Goal: Task Accomplishment & Management: Use online tool/utility

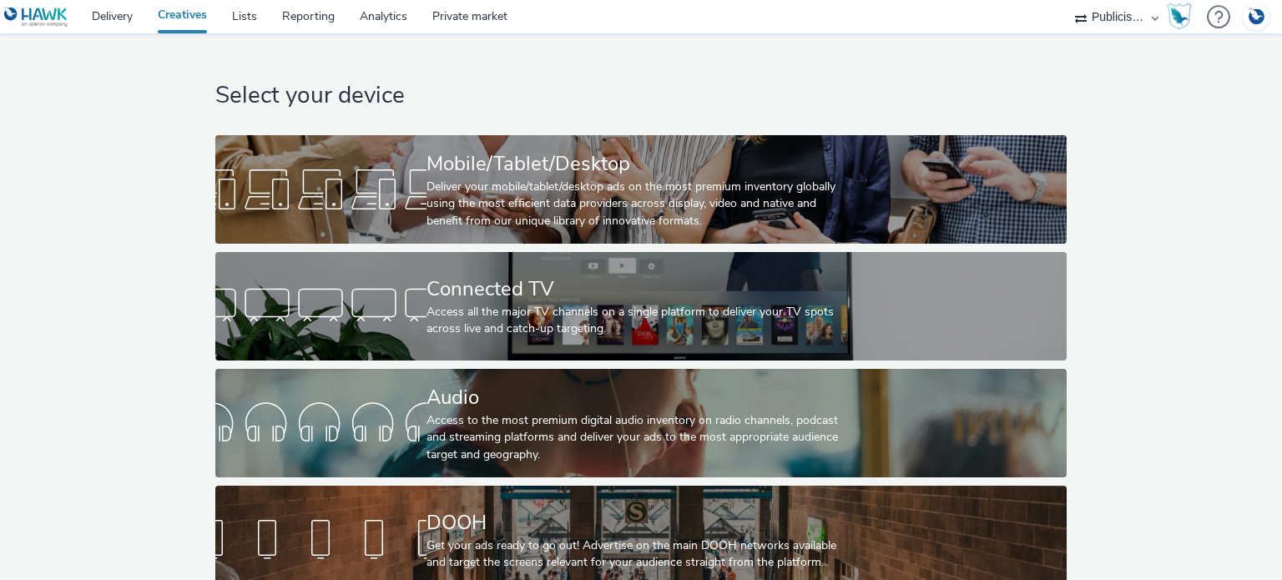
select select "a1548b1e-0fde-418e-992c-2e089afb3761"
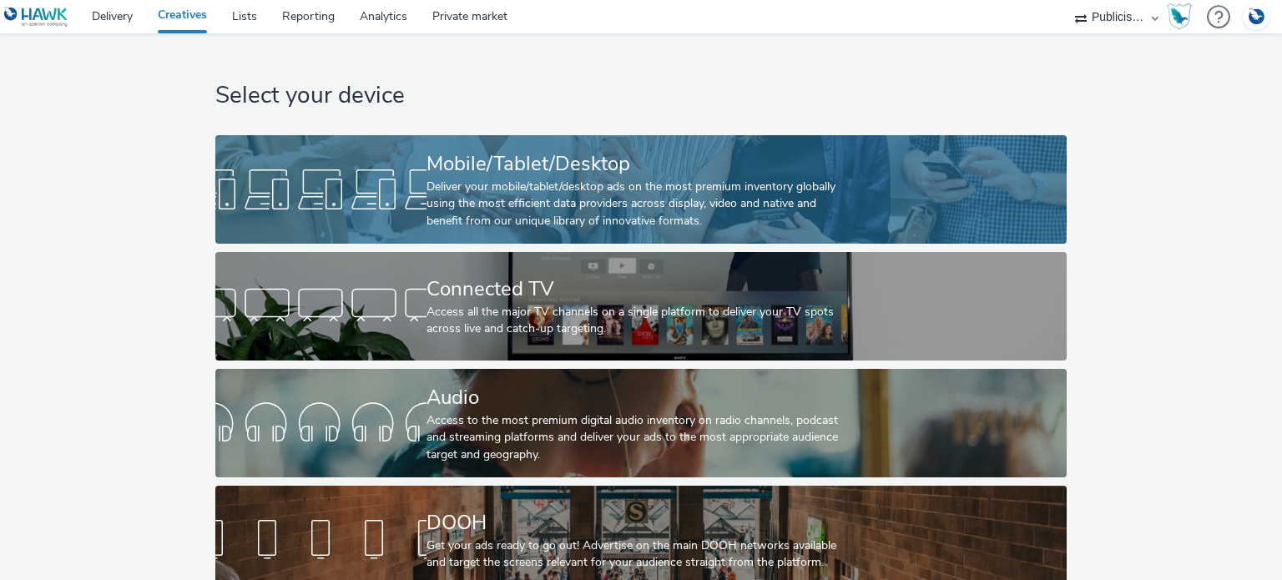
click at [479, 199] on div "Deliver your mobile/tablet/desktop ads on the most premium inventory globally u…" at bounding box center [637, 204] width 422 height 51
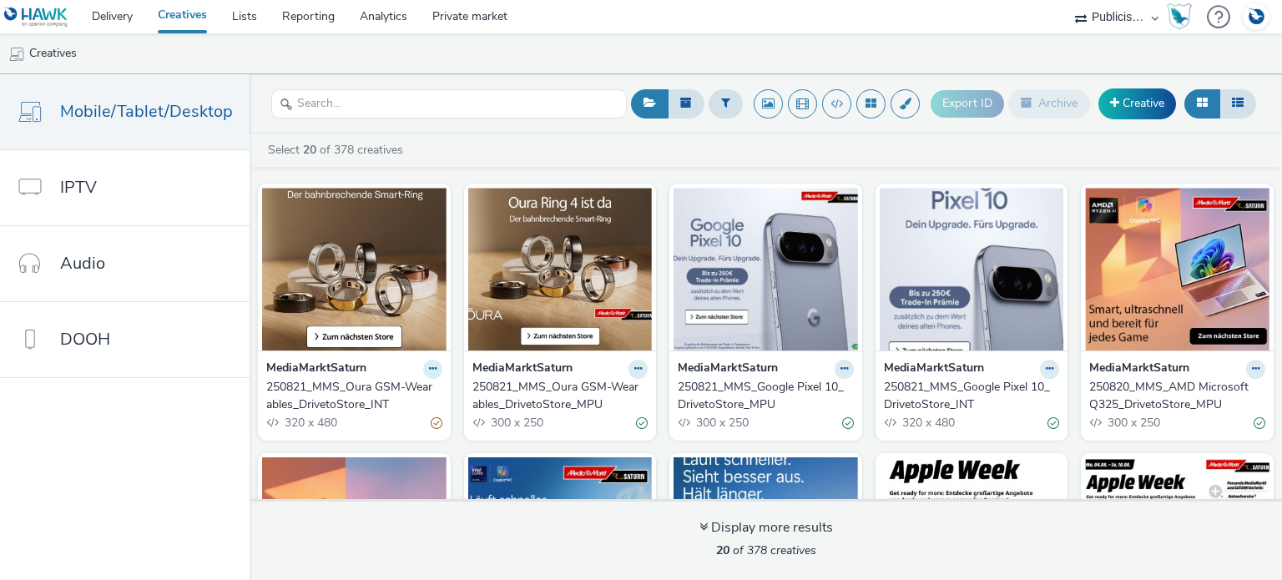
click at [429, 367] on icon at bounding box center [433, 369] width 8 height 10
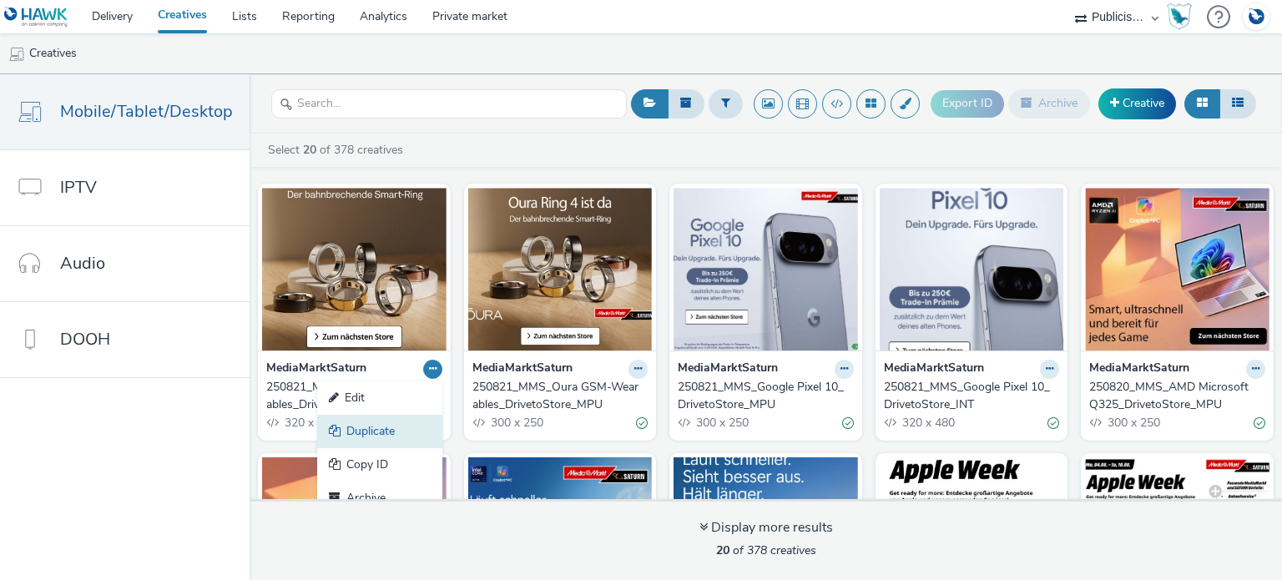
click at [370, 430] on link "Duplicate" at bounding box center [379, 431] width 125 height 33
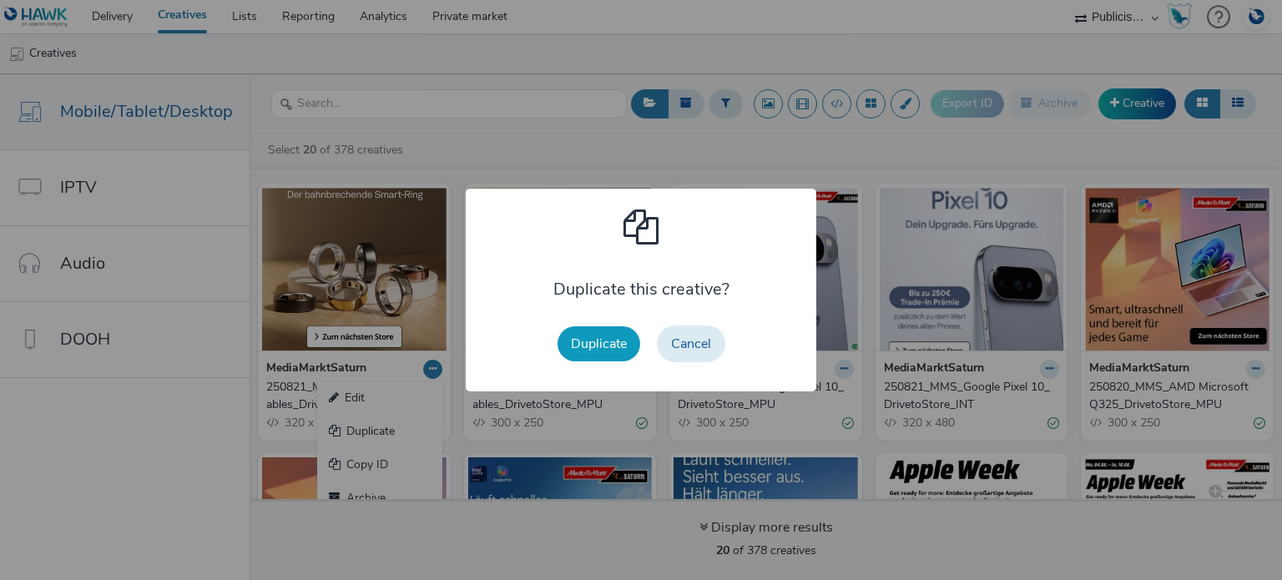
click at [589, 343] on button "Duplicate" at bounding box center [598, 343] width 83 height 35
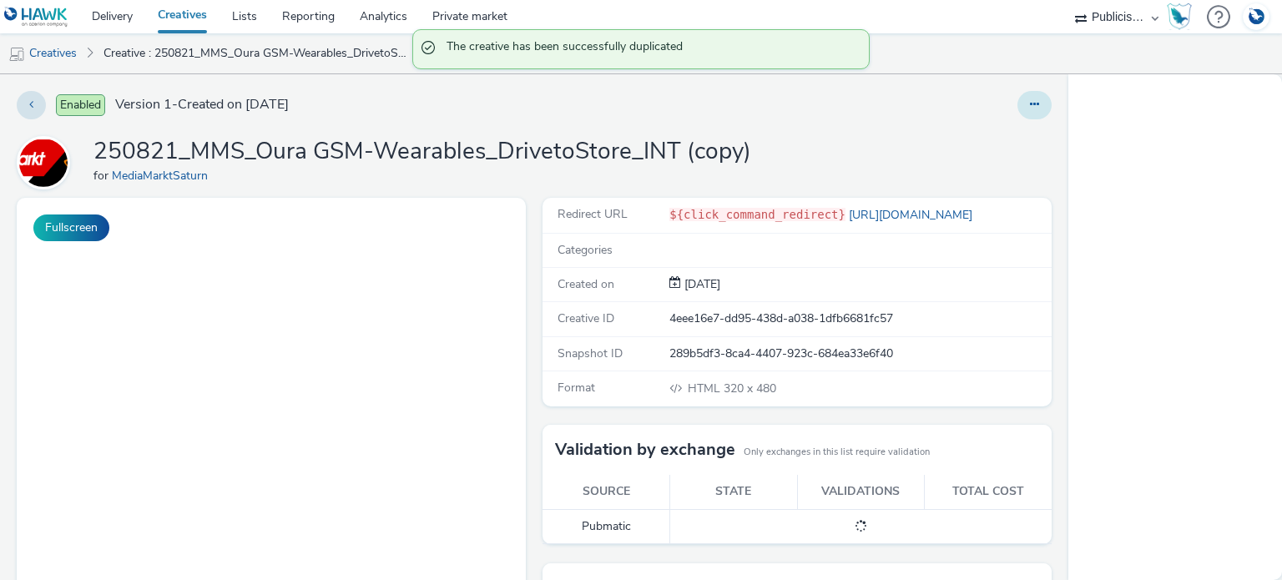
click at [1027, 104] on button at bounding box center [1034, 105] width 34 height 28
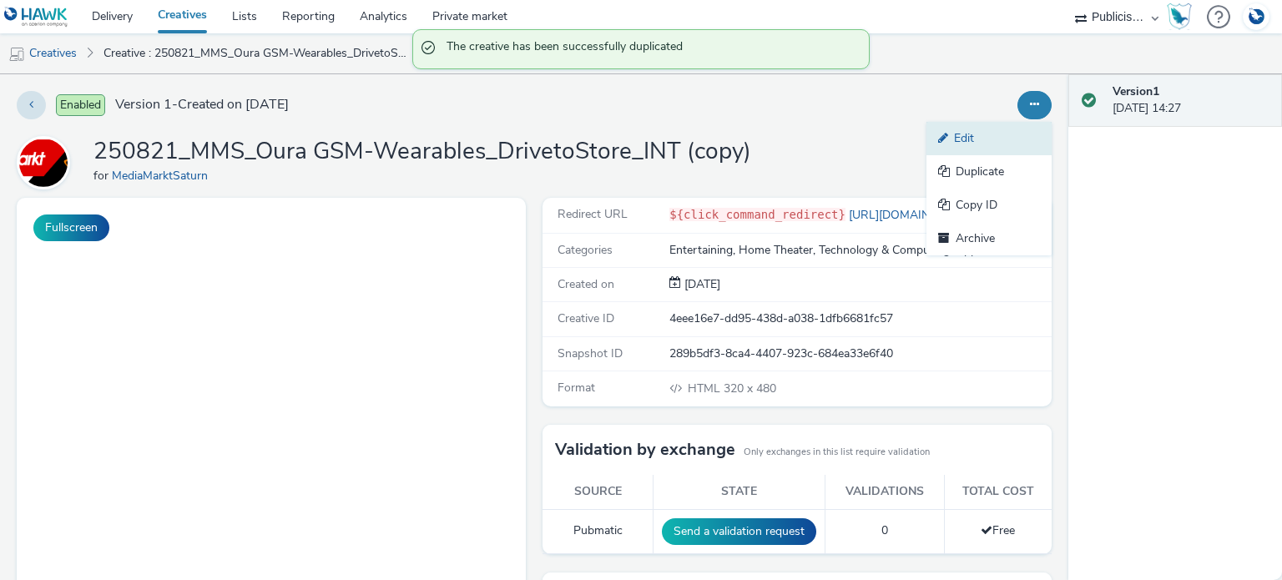
click at [972, 129] on link "Edit" at bounding box center [988, 138] width 125 height 33
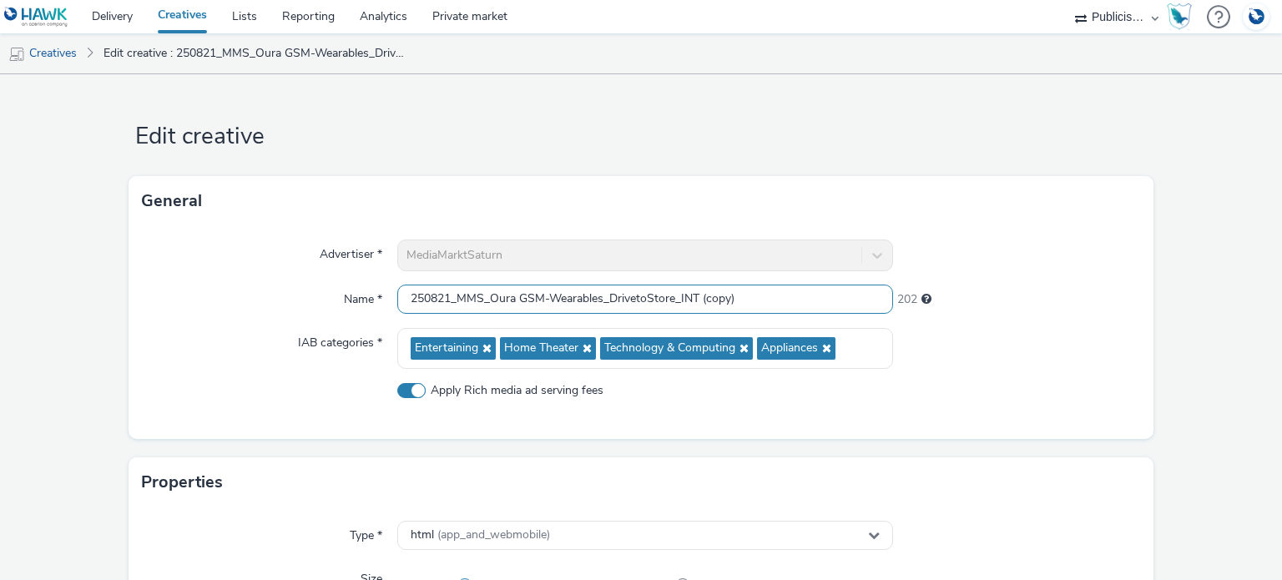
click at [540, 296] on input "250821_MMS_Oura GSM-Wearables_DrivetoStore_INT (copy)" at bounding box center [644, 299] width 495 height 29
drag, startPoint x: 601, startPoint y: 298, endPoint x: 491, endPoint y: 300, distance: 110.2
click at [490, 301] on input "250821_MMS_Oura GSM-Wearables_DrivetoStore_INT (copy)" at bounding box center [644, 299] width 495 height 29
paste input "Qualcomm Q325"
drag, startPoint x: 445, startPoint y: 298, endPoint x: 431, endPoint y: 302, distance: 14.8
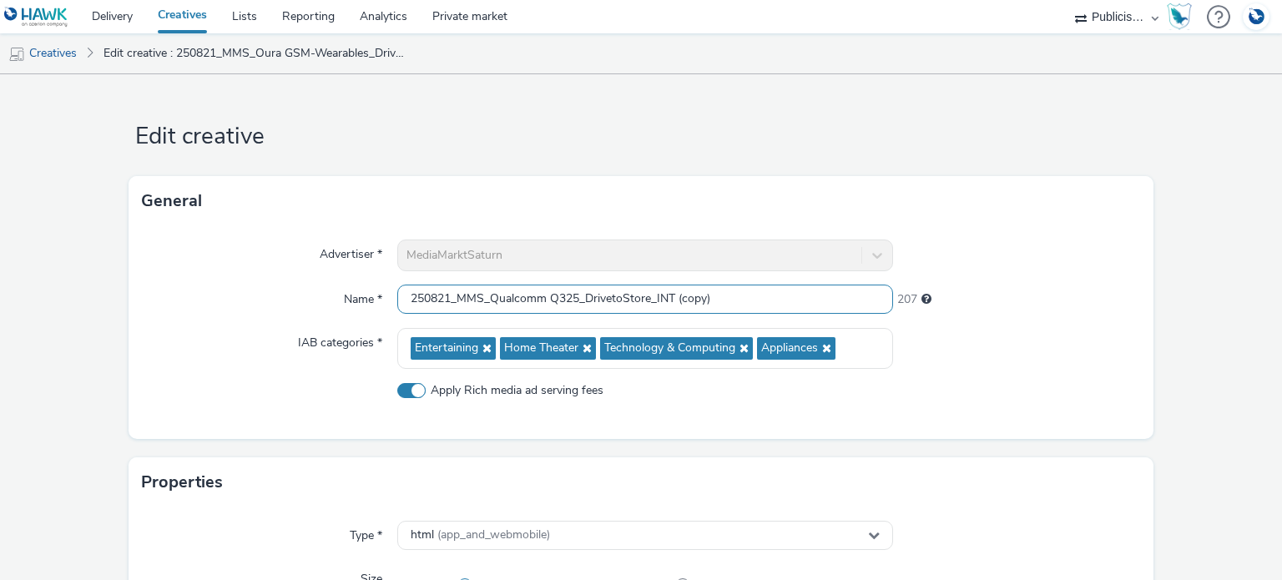
click at [431, 302] on input "250821_MMS_Qualcomm Q325_DrivetoStore_INT (copy)" at bounding box center [644, 299] width 495 height 29
drag, startPoint x: 446, startPoint y: 300, endPoint x: 431, endPoint y: 301, distance: 15.9
click at [431, 301] on input "250821_MMS_Qualcomm Q325_DrivetoStore_INT (copy)" at bounding box center [644, 299] width 495 height 29
click at [1075, 249] on div at bounding box center [1017, 255] width 248 height 32
drag, startPoint x: 717, startPoint y: 297, endPoint x: 673, endPoint y: 302, distance: 43.7
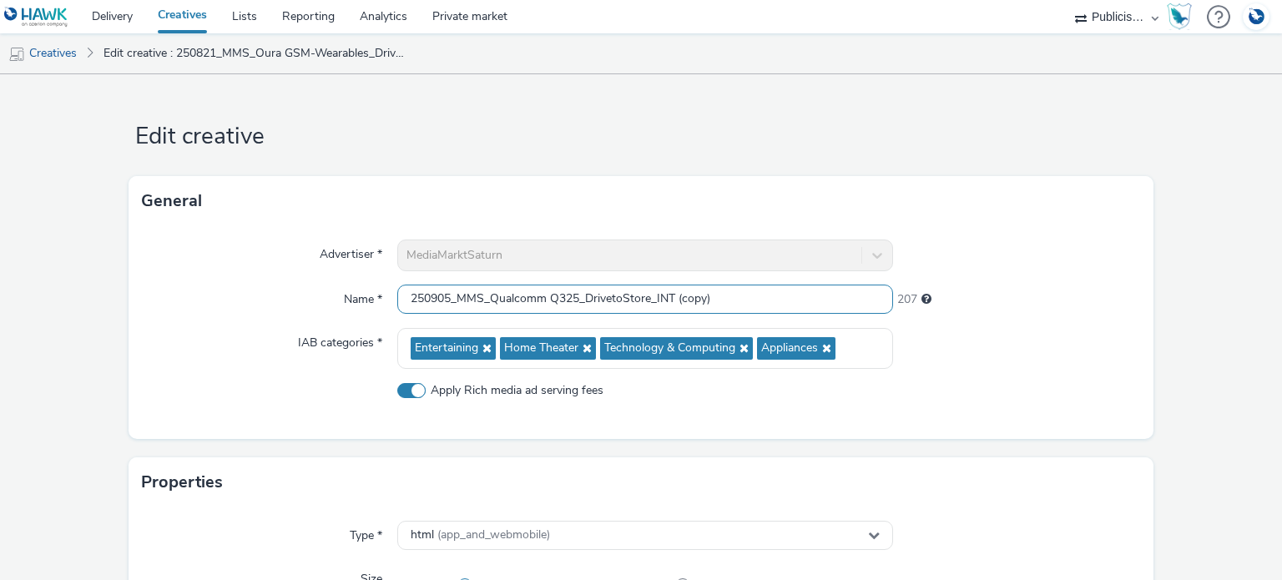
click at [673, 302] on input "250905_MMS_Qualcomm Q325_DrivetoStore_INT (copy)" at bounding box center [644, 299] width 495 height 29
type input "250905_MMS_Qualcomm Q325_DrivetoStore_INT"
click at [1041, 235] on div "Advertiser * MediaMarktSaturn Name * 250905_MMS_Qualcomm Q325_DrivetoStore_INT …" at bounding box center [640, 332] width 1025 height 213
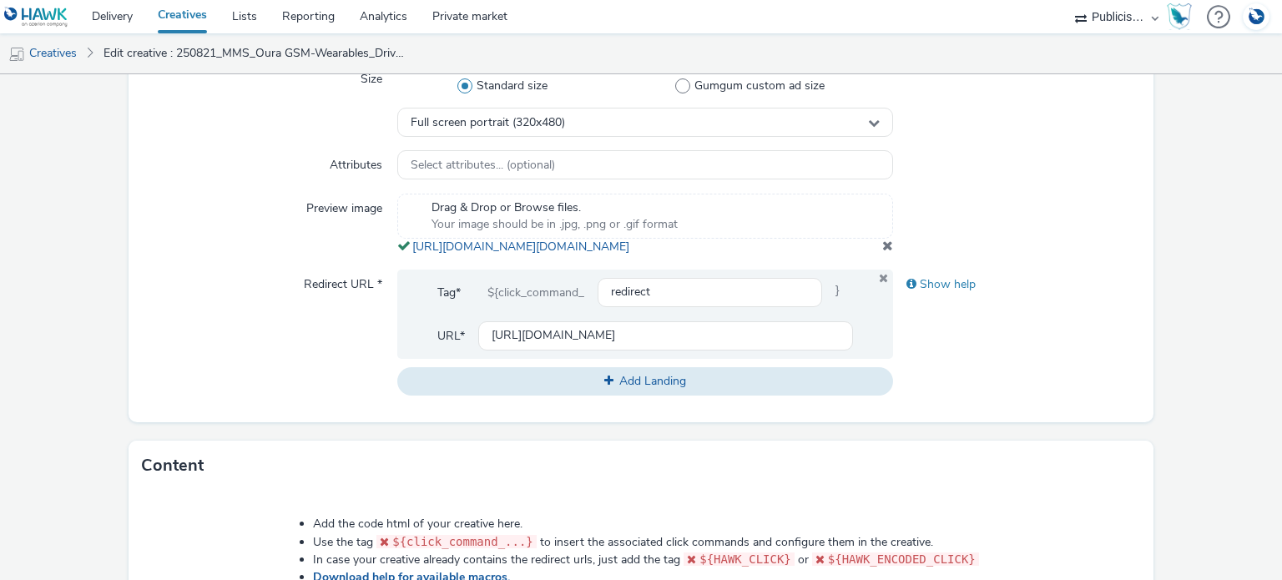
scroll to position [501, 0]
click at [882, 251] on span at bounding box center [887, 244] width 11 height 13
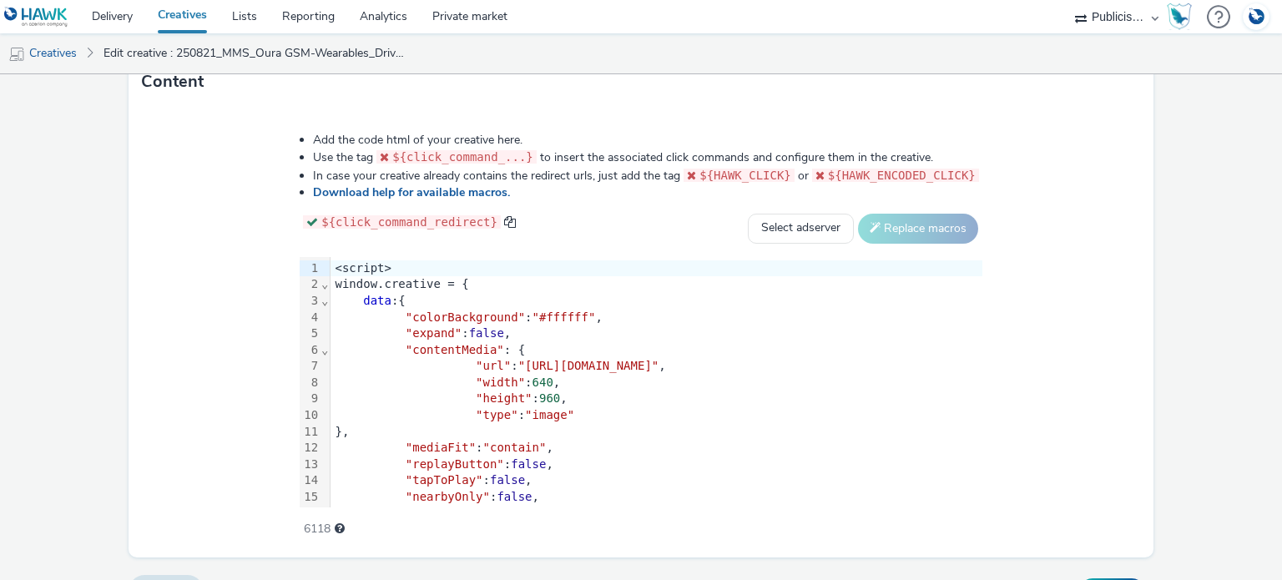
scroll to position [904, 0]
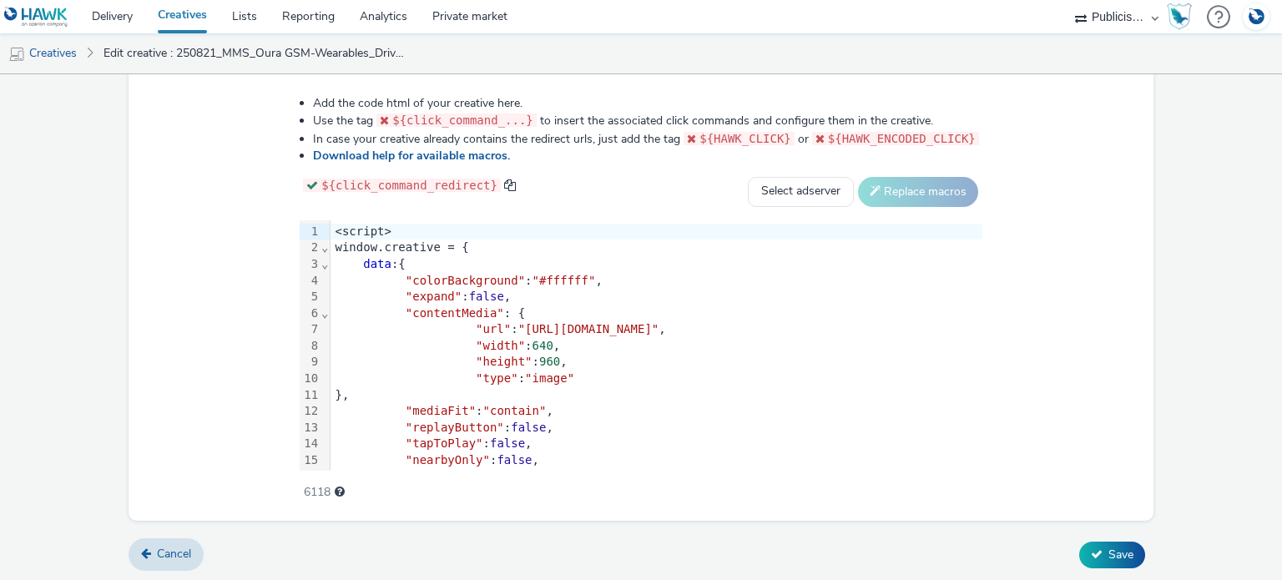
drag, startPoint x: 90, startPoint y: 176, endPoint x: 220, endPoint y: 226, distance: 139.5
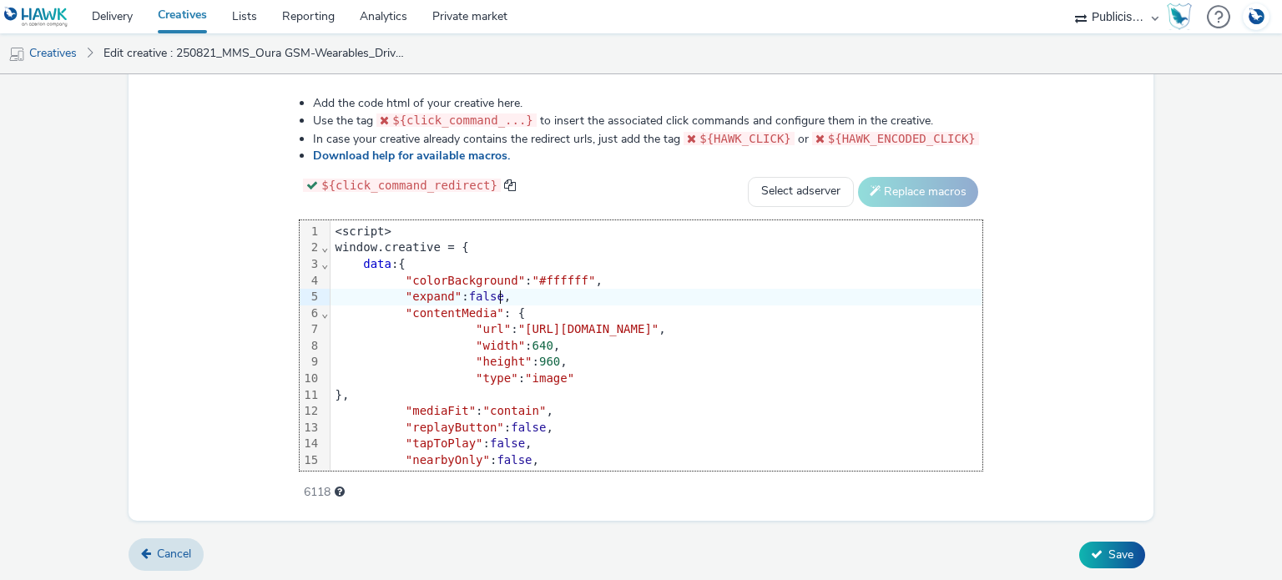
click at [488, 293] on div ""expand" : false ," at bounding box center [943, 297] width 1227 height 17
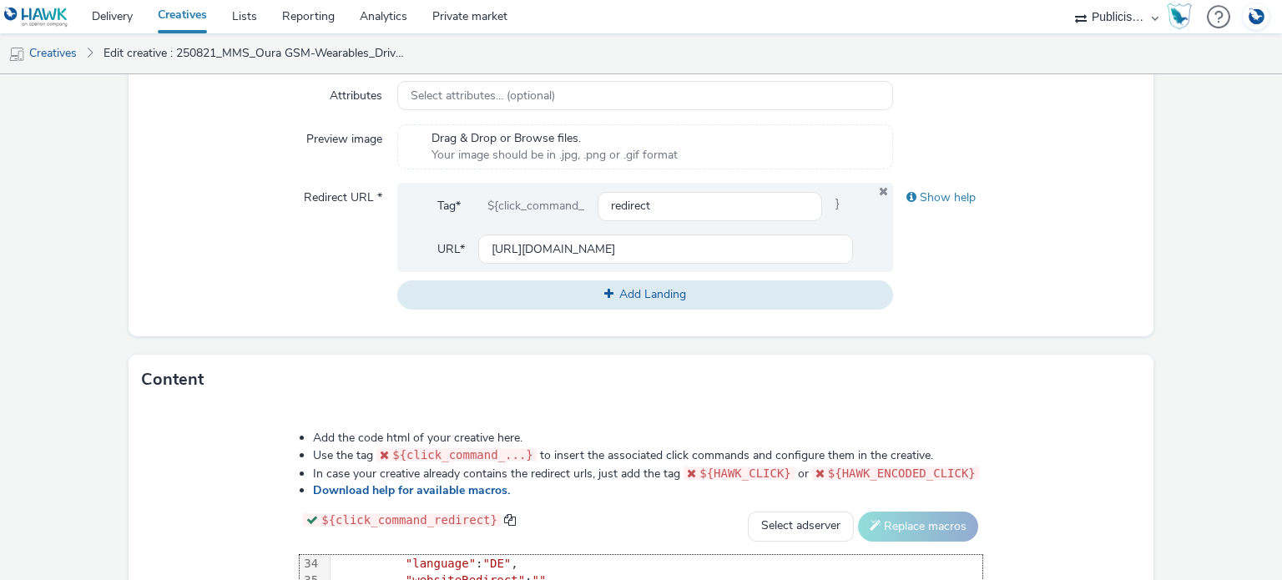
scroll to position [570, 0]
click at [447, 156] on span "Your image should be in .jpg, .png or .gif format" at bounding box center [554, 154] width 246 height 17
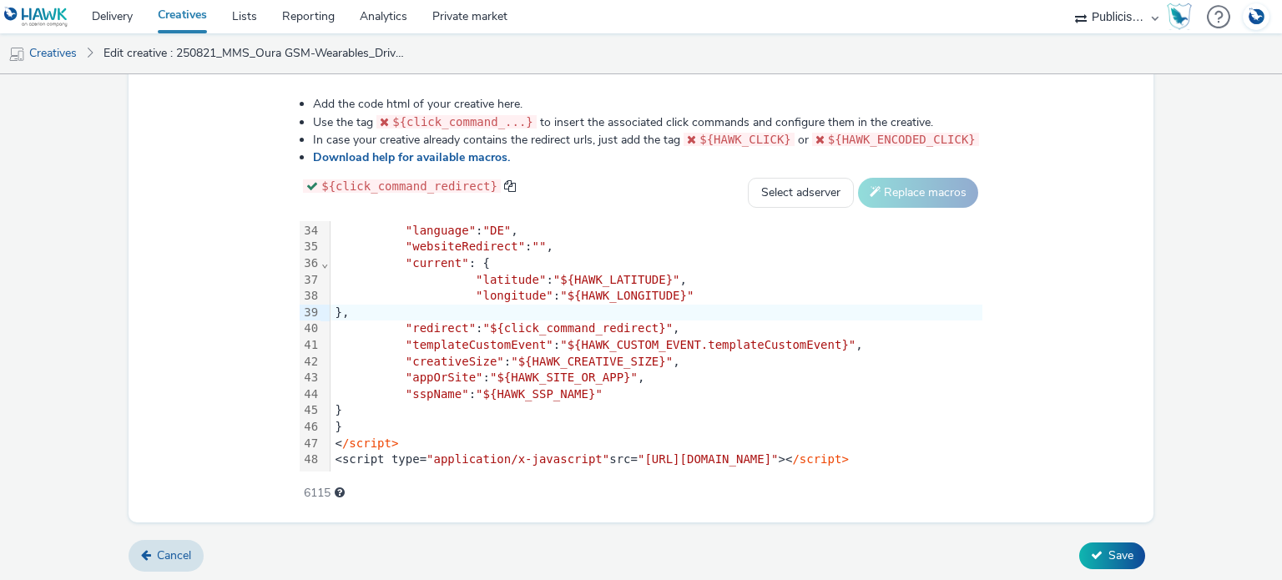
scroll to position [927, 0]
click at [1112, 550] on span "Save" at bounding box center [1120, 555] width 25 height 16
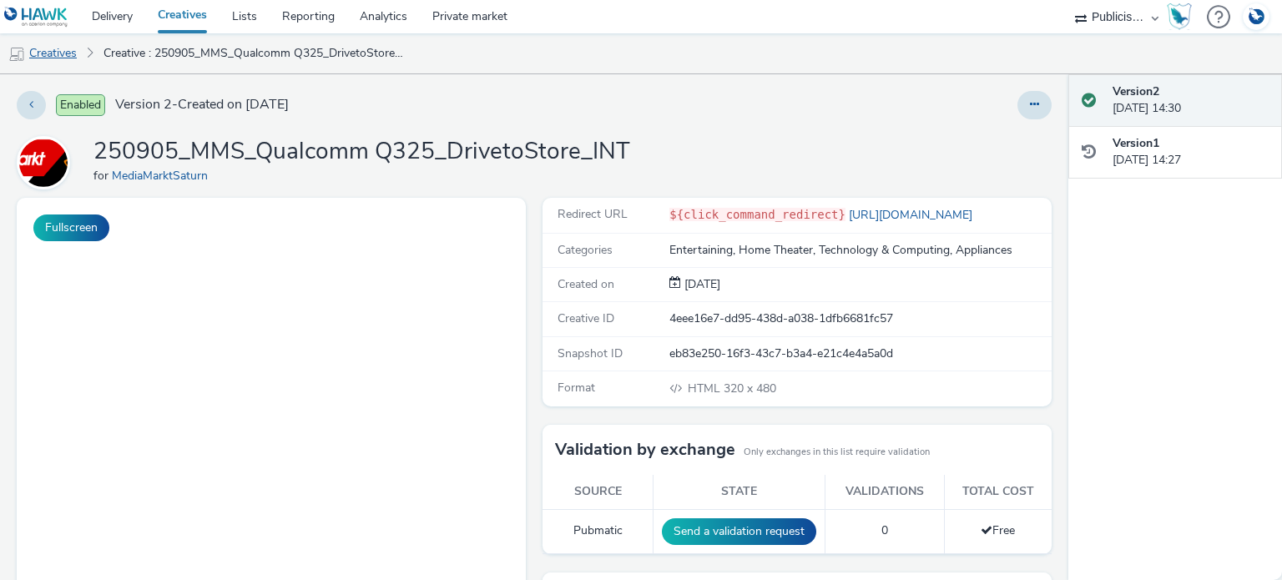
click at [58, 56] on link "Creatives" at bounding box center [42, 53] width 85 height 40
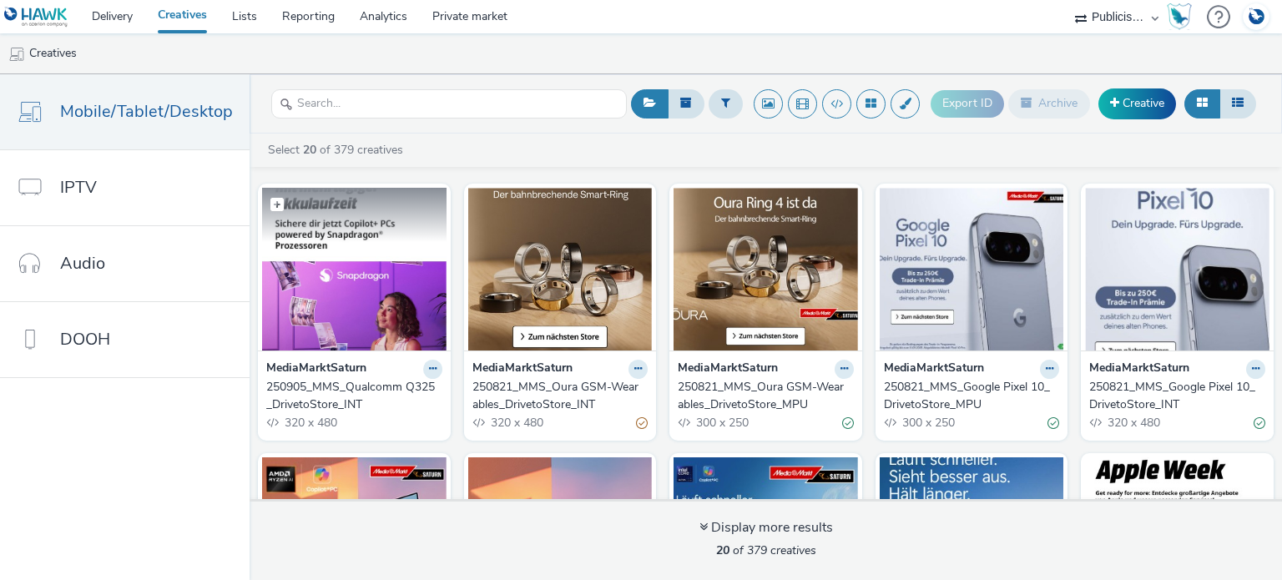
click at [402, 310] on img at bounding box center [354, 269] width 184 height 163
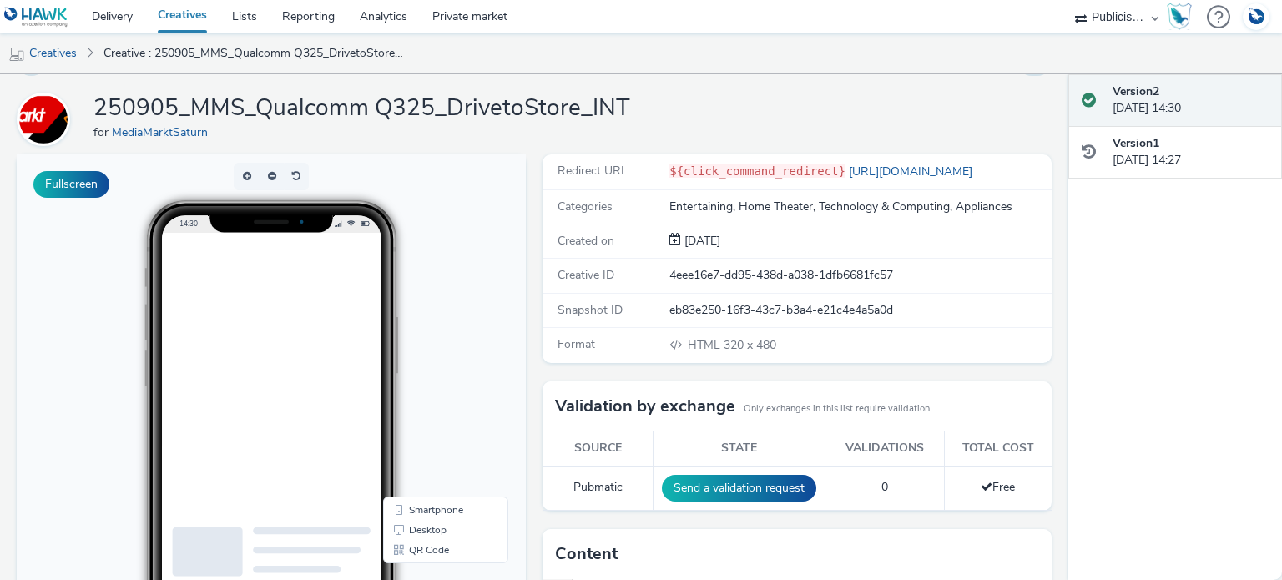
scroll to position [83, 0]
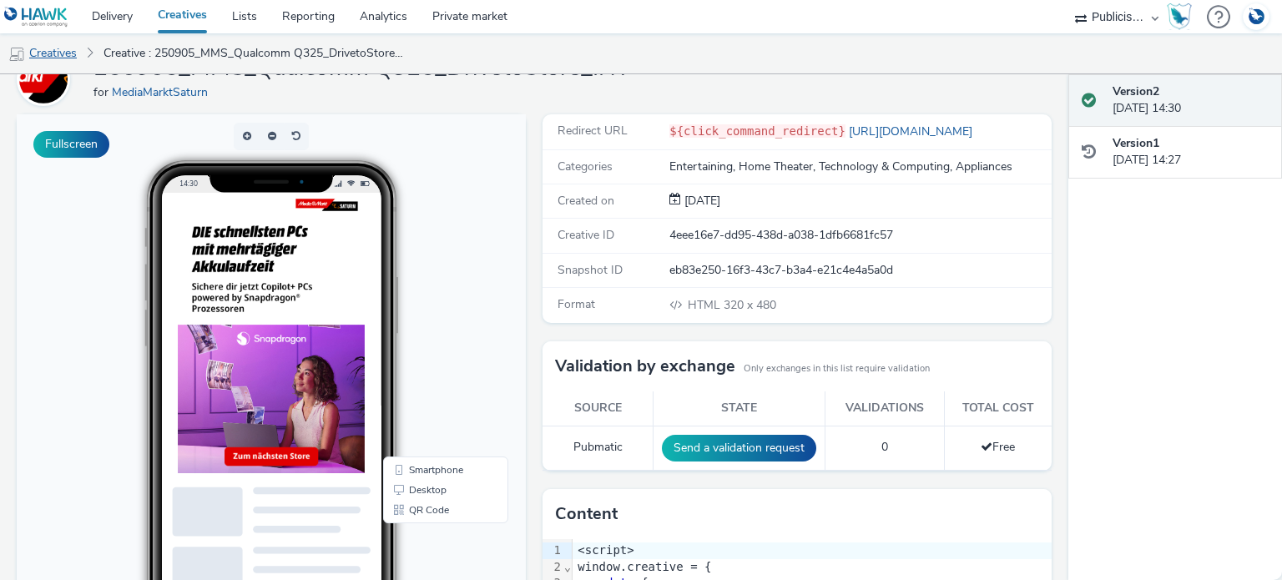
click at [72, 59] on link "Creatives" at bounding box center [42, 53] width 85 height 40
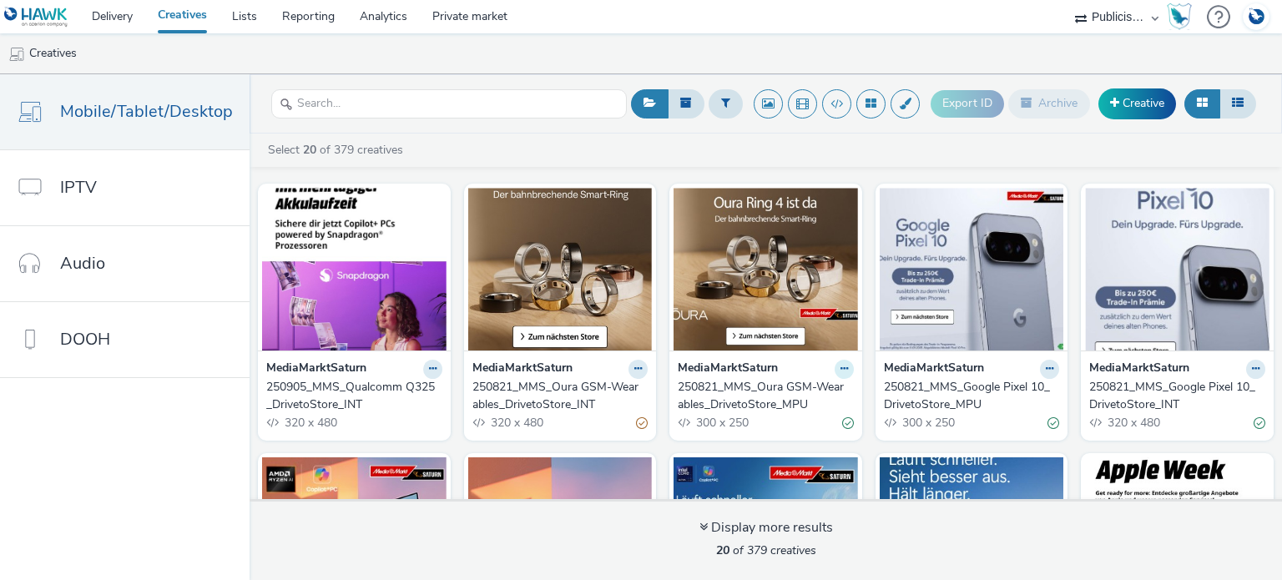
click at [840, 365] on icon at bounding box center [844, 369] width 8 height 10
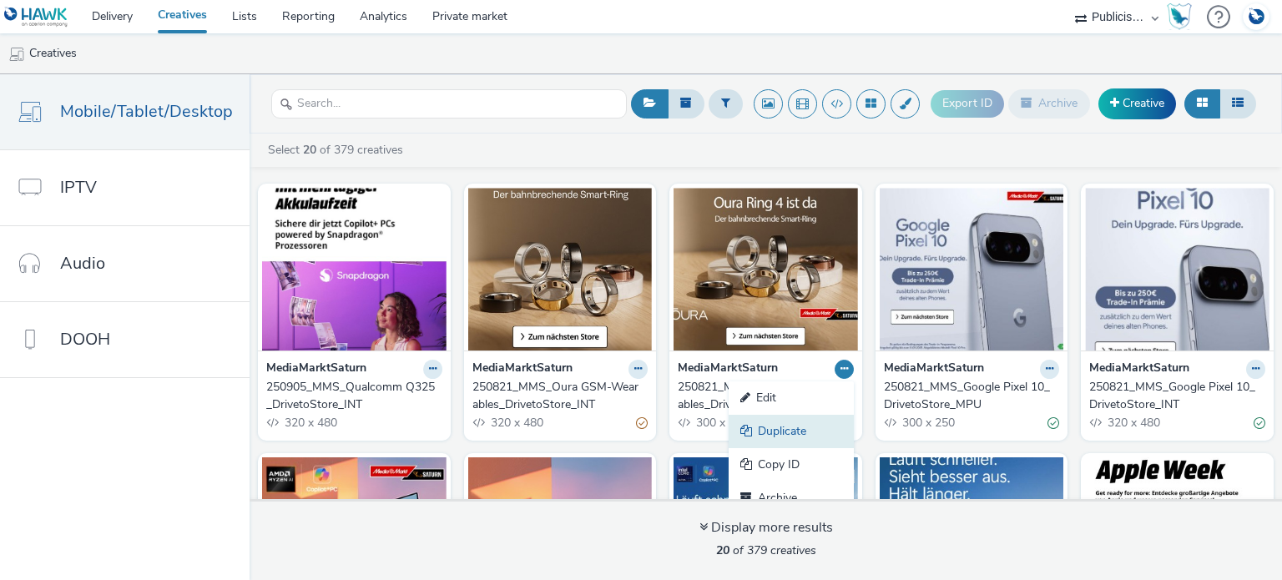
click at [804, 430] on link "Duplicate" at bounding box center [790, 431] width 125 height 33
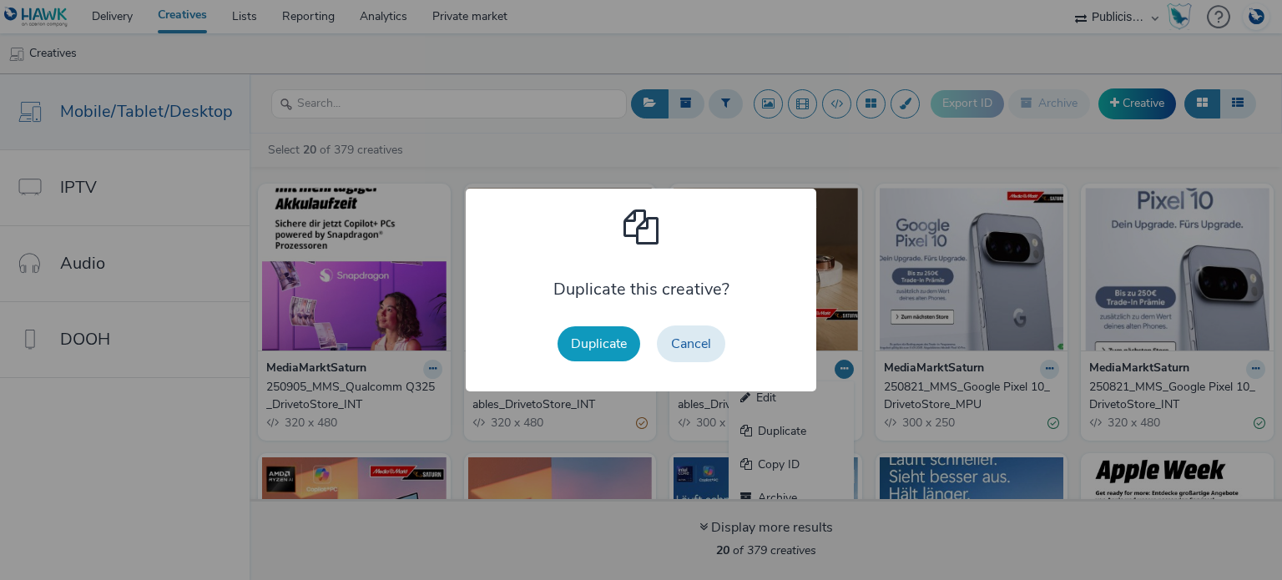
click at [603, 350] on button "Duplicate" at bounding box center [598, 343] width 83 height 35
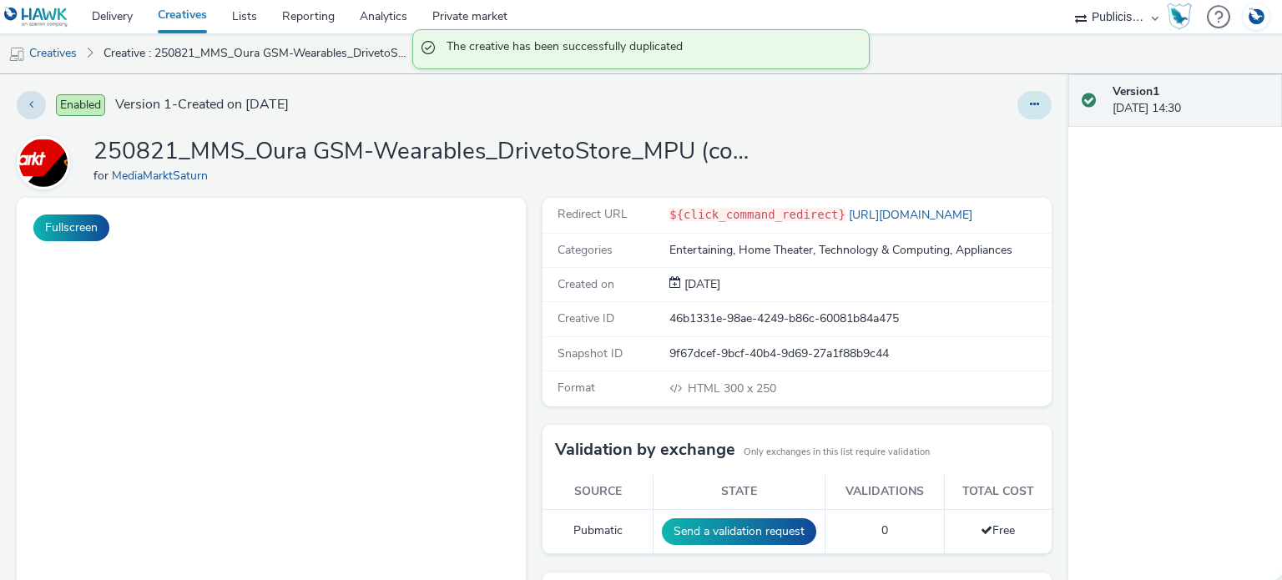
click at [1030, 103] on icon at bounding box center [1034, 104] width 9 height 12
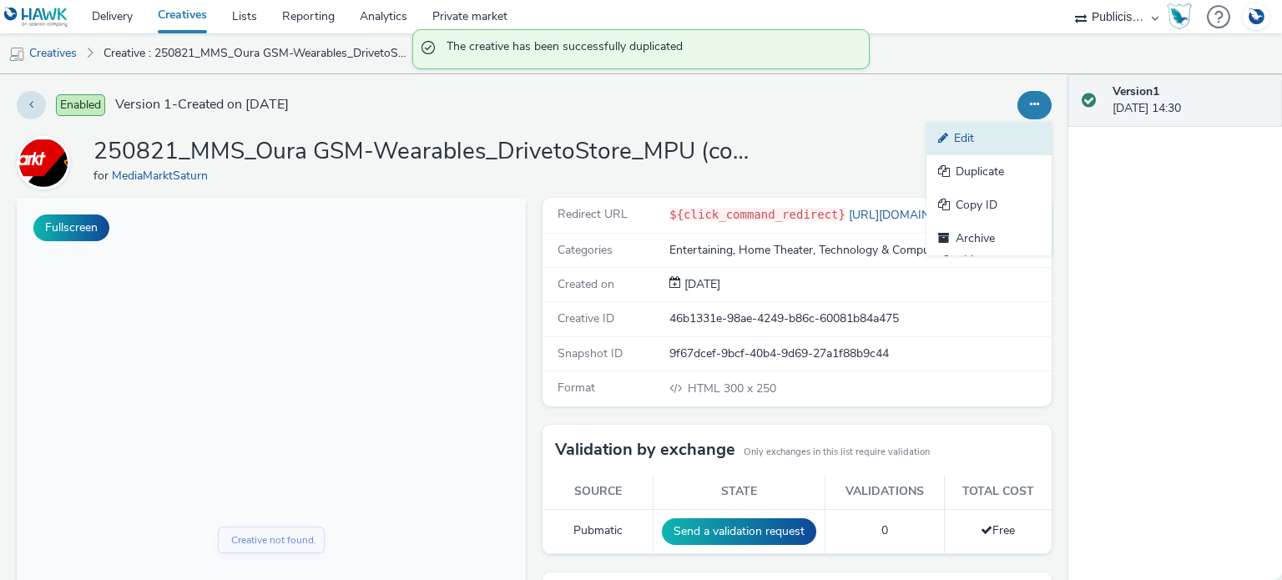
click at [989, 136] on link "Edit" at bounding box center [988, 138] width 125 height 33
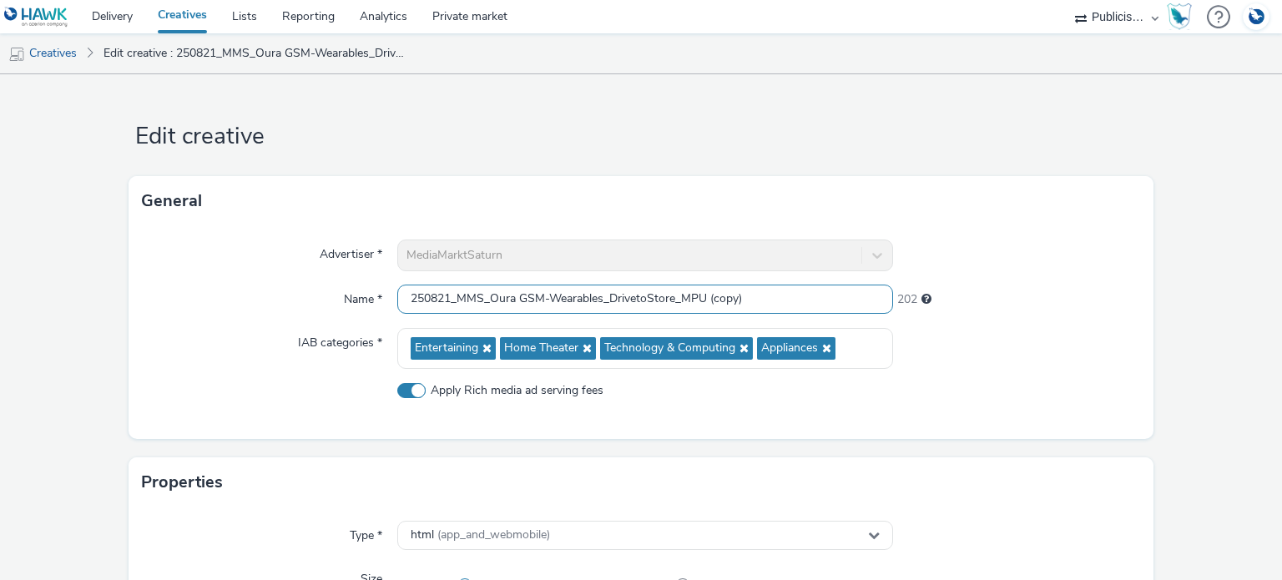
drag, startPoint x: 742, startPoint y: 300, endPoint x: 704, endPoint y: 303, distance: 37.7
click at [704, 303] on input "250821_MMS_Oura GSM-Wearables_DrivetoStore_MPU (copy)" at bounding box center [644, 299] width 495 height 29
drag, startPoint x: 601, startPoint y: 296, endPoint x: 488, endPoint y: 300, distance: 112.7
click at [488, 300] on input "250821_MMS_Oura GSM-Wearables_DrivetoStore_MPU" at bounding box center [644, 299] width 495 height 29
paste input "Qualcomm Q325"
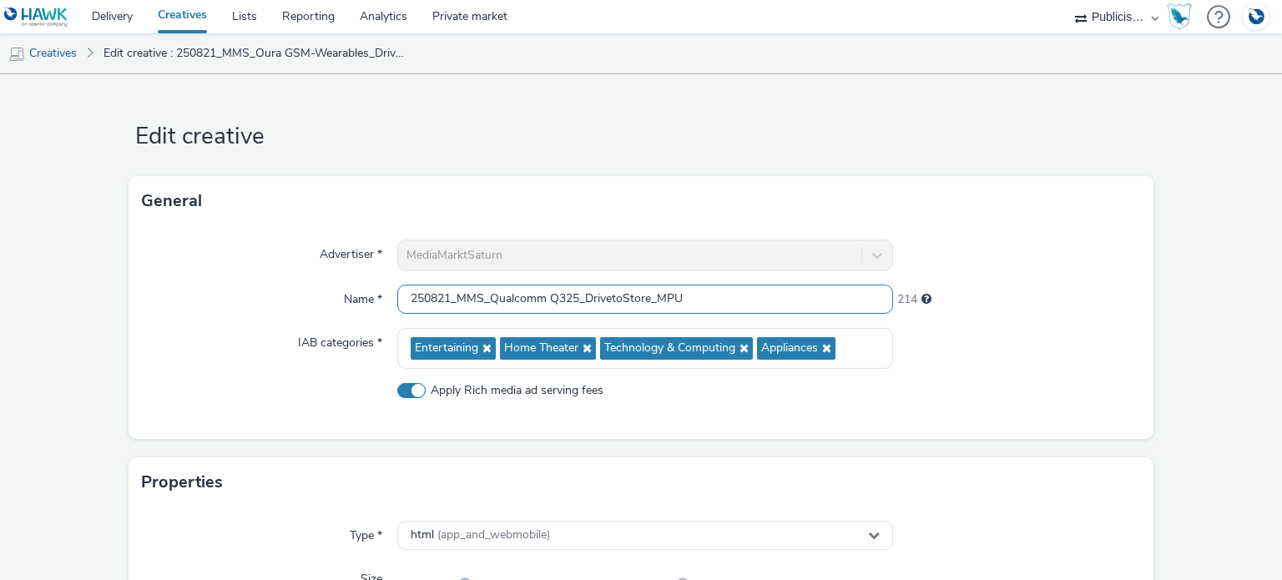
type input "250821_MMS_Qualcomm Q325_DrivetoStore_MPU"
click at [945, 256] on div at bounding box center [1017, 255] width 248 height 32
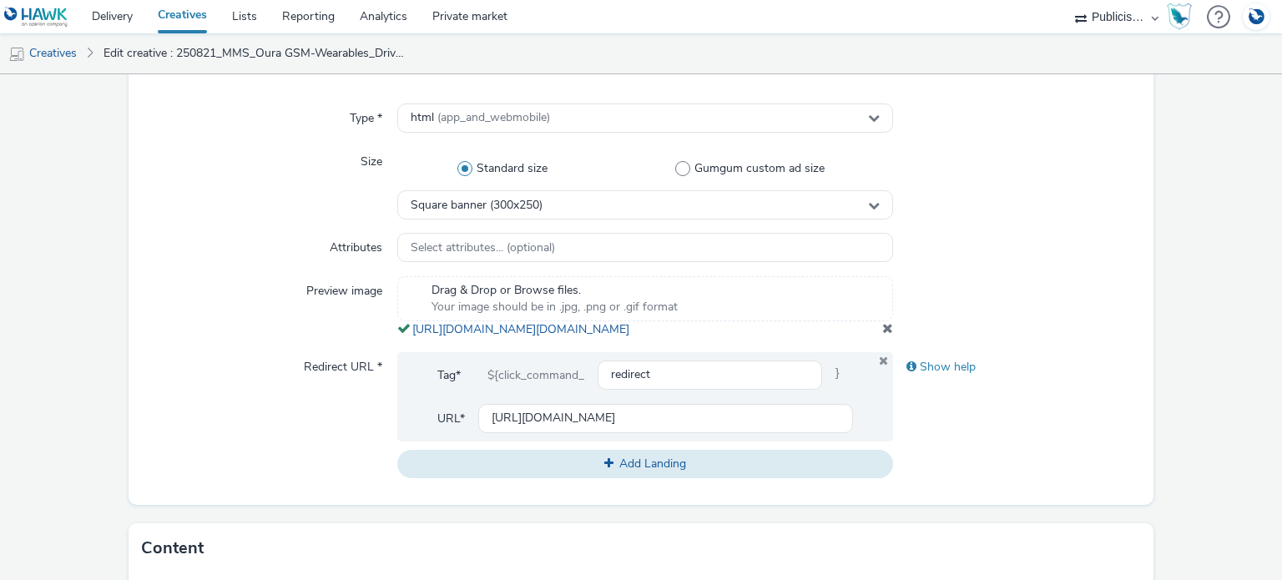
scroll to position [584, 0]
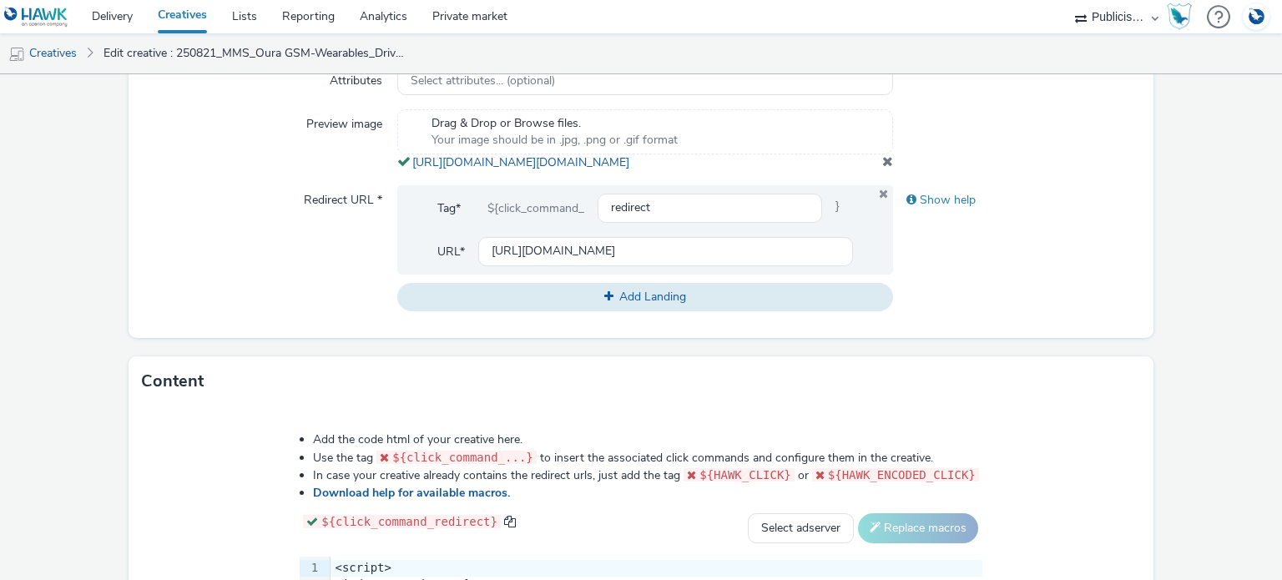
click at [882, 168] on span at bounding box center [887, 160] width 11 height 13
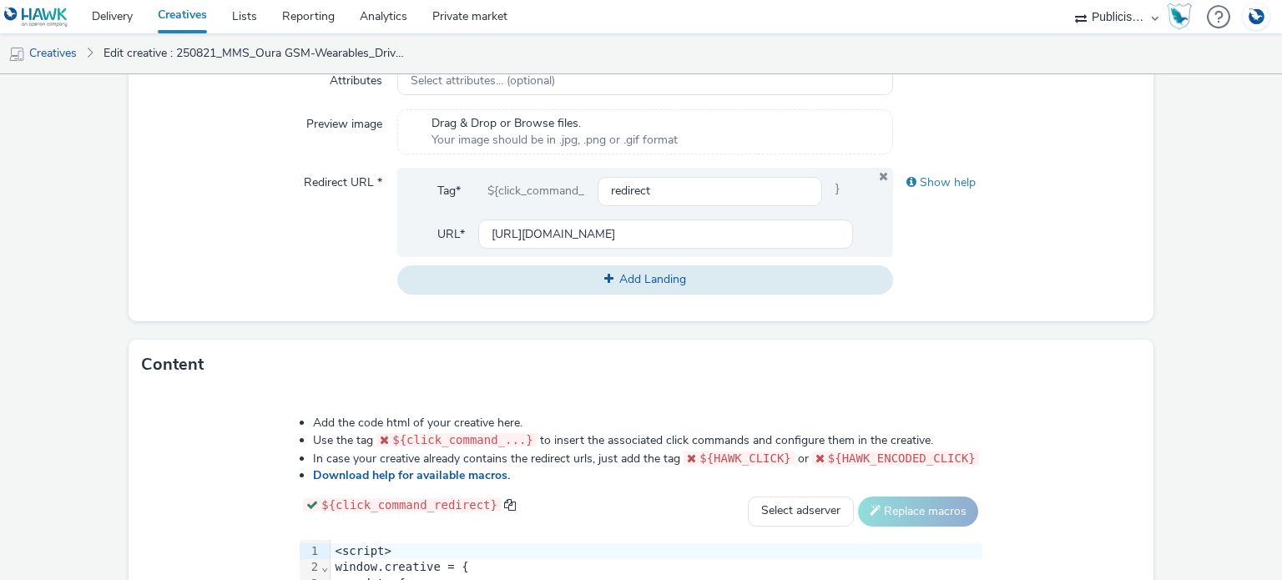
click at [546, 123] on span "Drag & Drop or Browse files." at bounding box center [554, 123] width 246 height 17
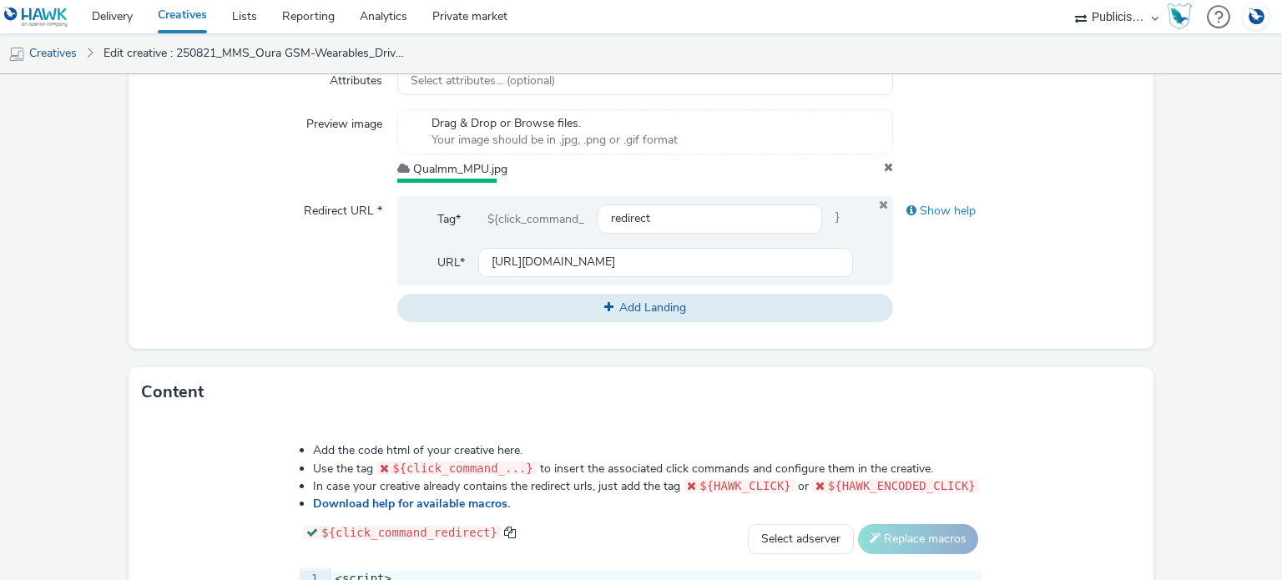
click at [1059, 280] on div "Show help" at bounding box center [1017, 259] width 248 height 126
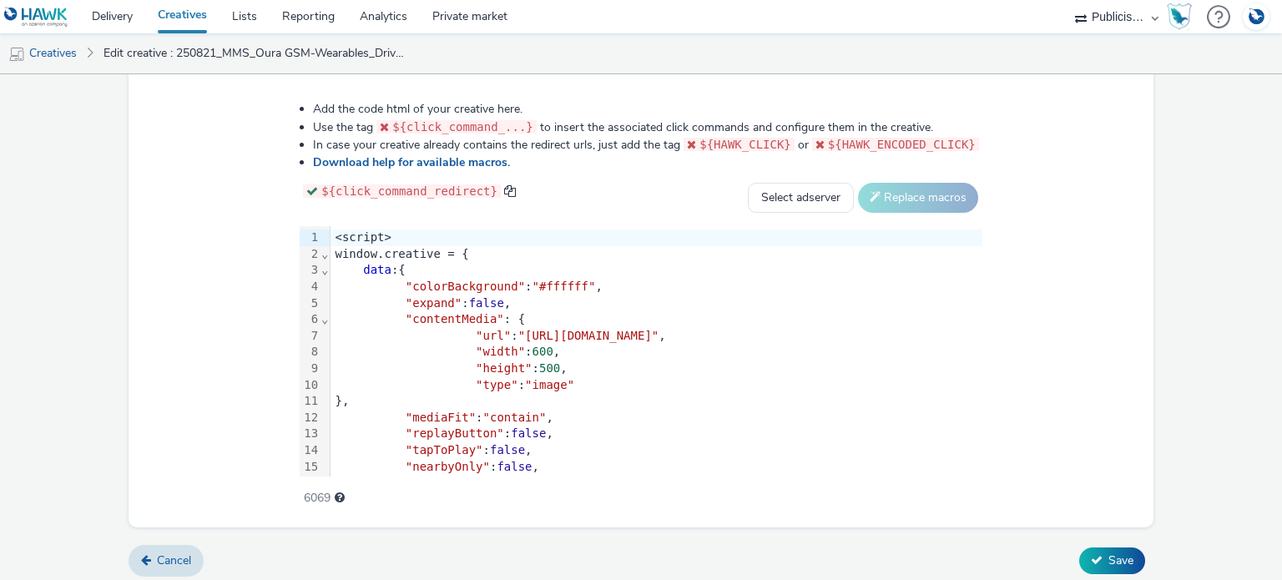
scroll to position [927, 0]
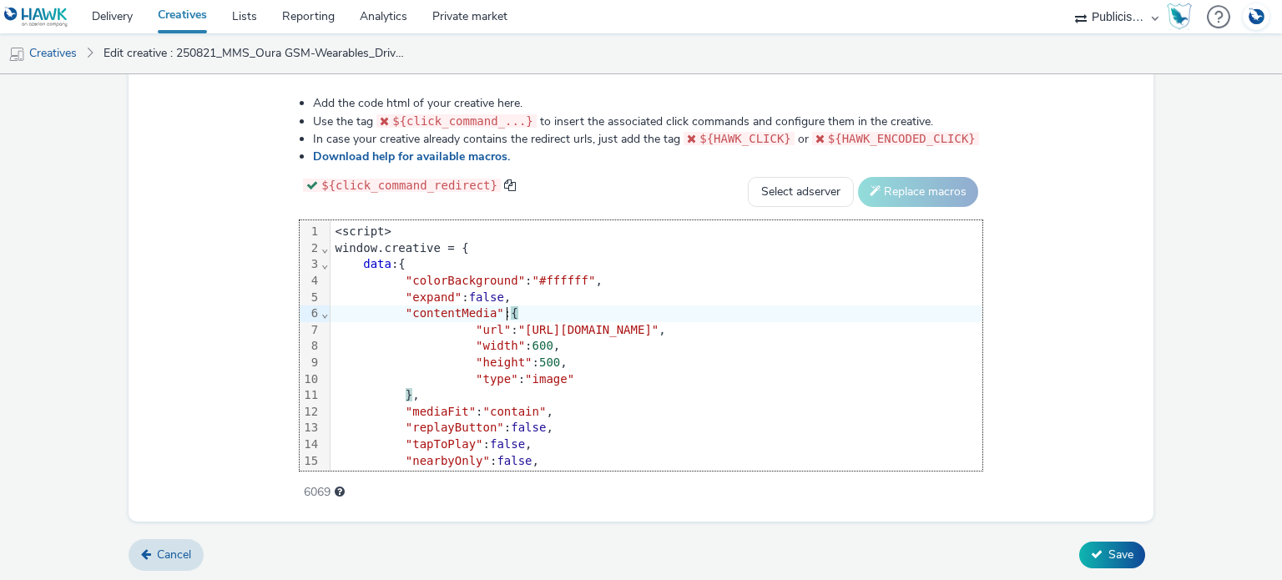
click at [490, 306] on div ""contentMedia" : {" at bounding box center [943, 313] width 1227 height 17
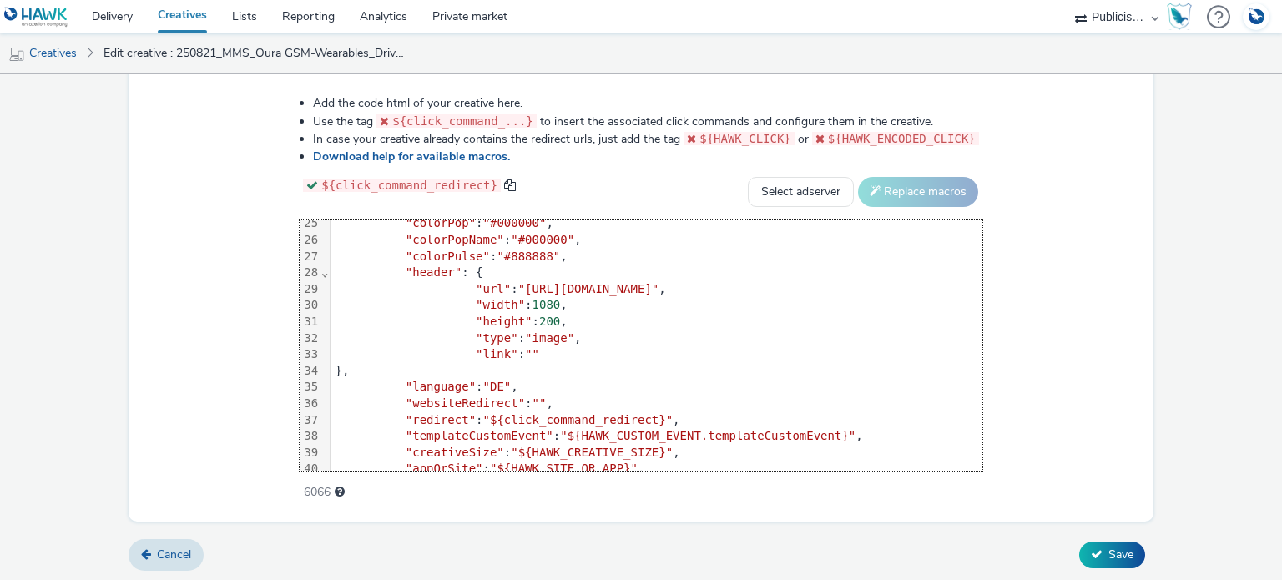
scroll to position [0, 0]
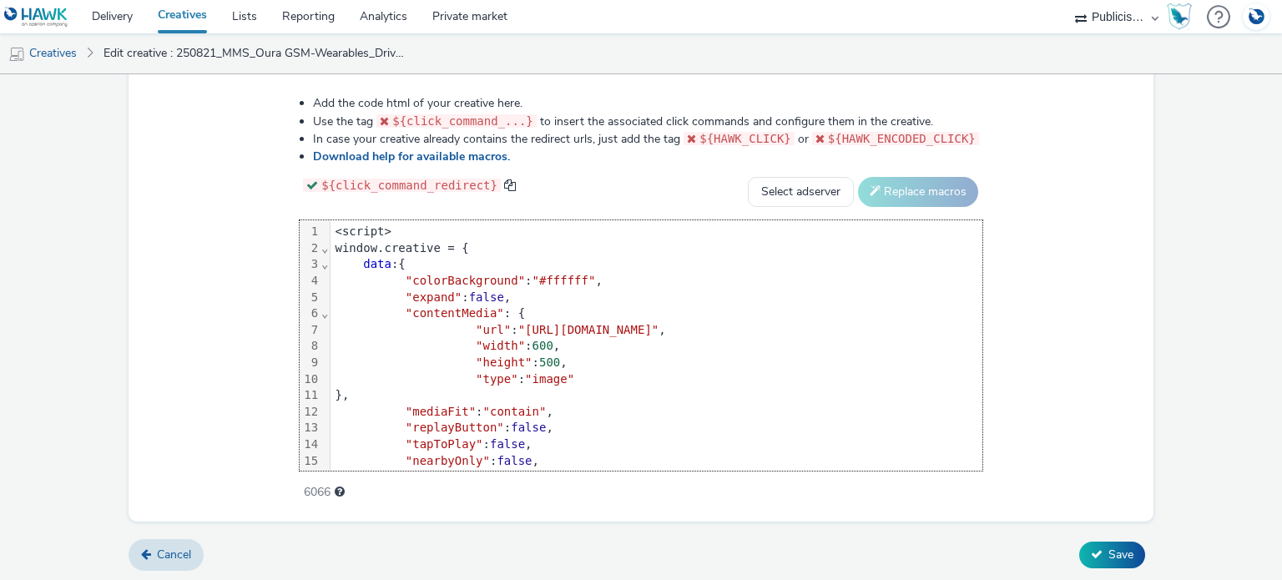
click at [1131, 276] on div "Add the code html of your creative here. Use the tag ${click_command_...} to in…" at bounding box center [640, 295] width 1025 height 451
click at [1124, 552] on button "Save" at bounding box center [1112, 555] width 66 height 27
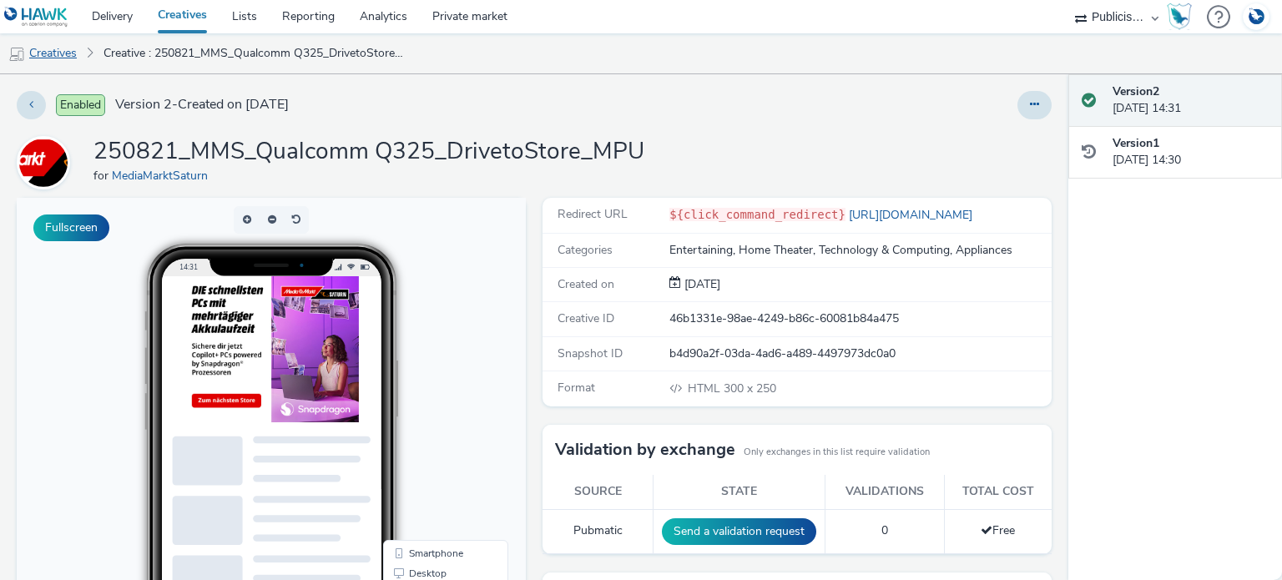
click at [74, 50] on link "Creatives" at bounding box center [42, 53] width 85 height 40
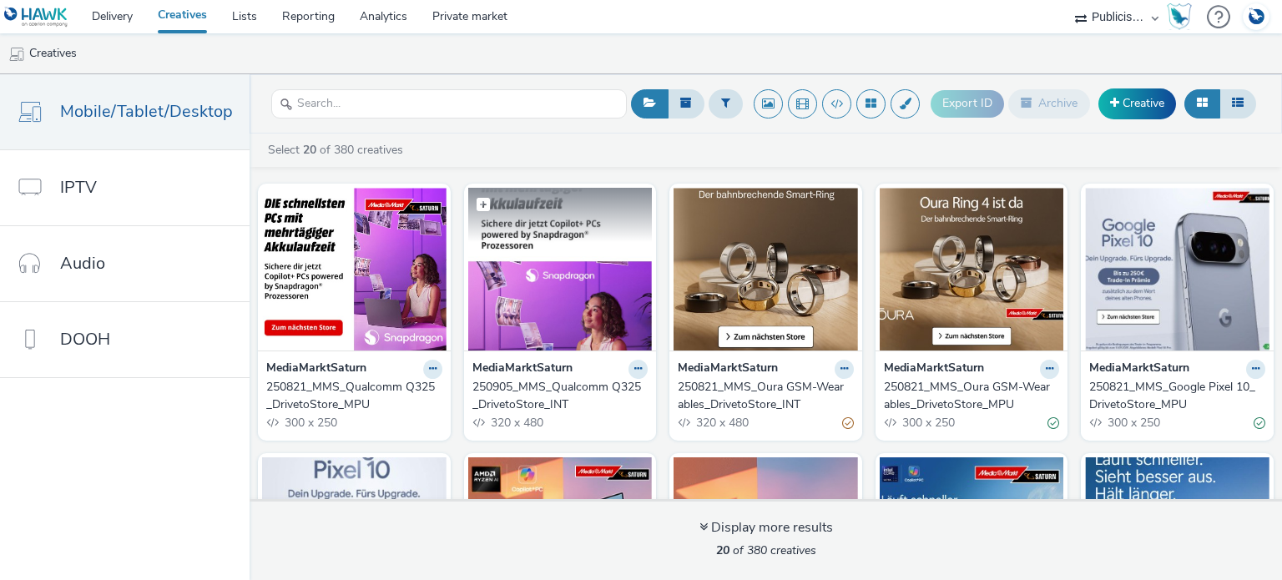
click at [546, 278] on img at bounding box center [560, 269] width 184 height 163
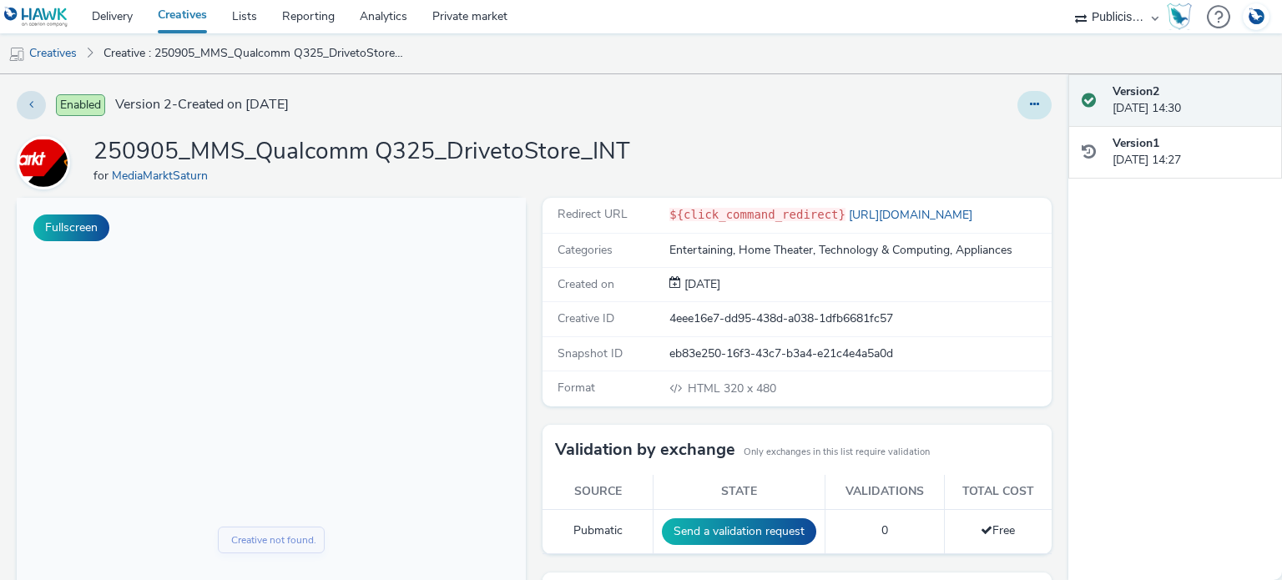
click at [1030, 104] on icon at bounding box center [1034, 104] width 9 height 12
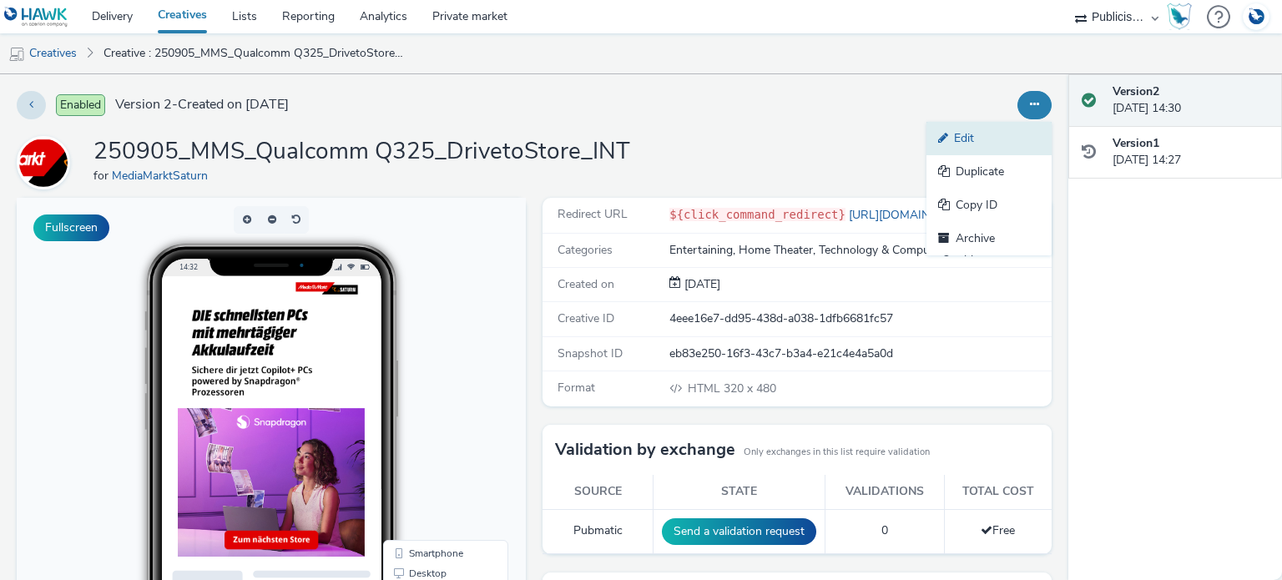
click at [1005, 139] on link "Edit" at bounding box center [988, 138] width 125 height 33
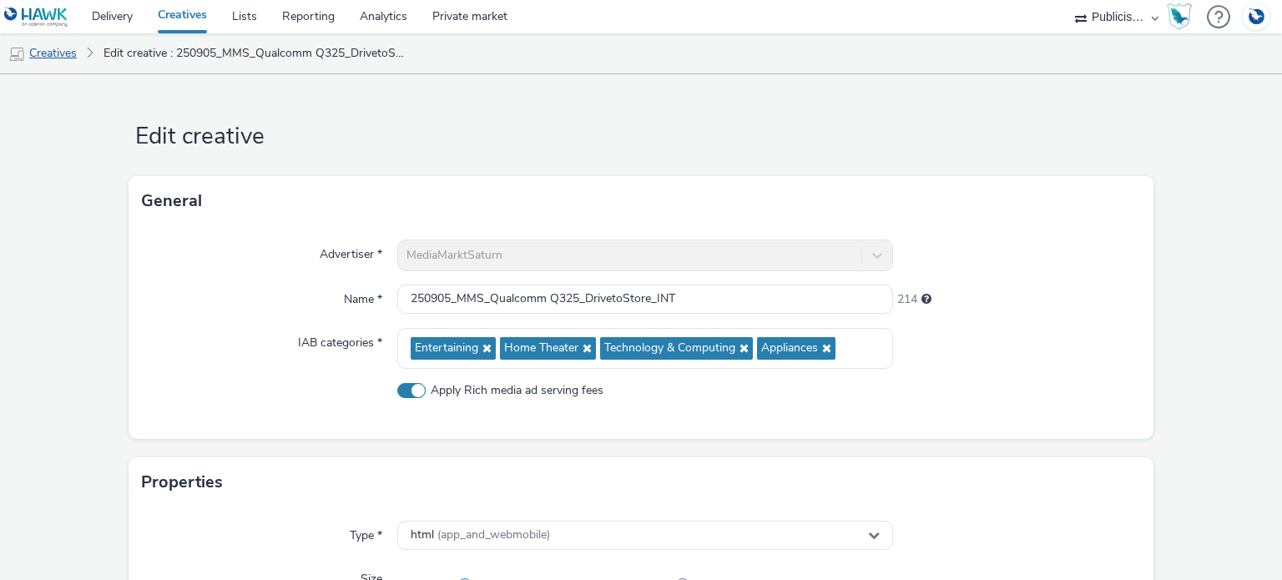
click at [79, 57] on link "Creatives" at bounding box center [42, 53] width 85 height 40
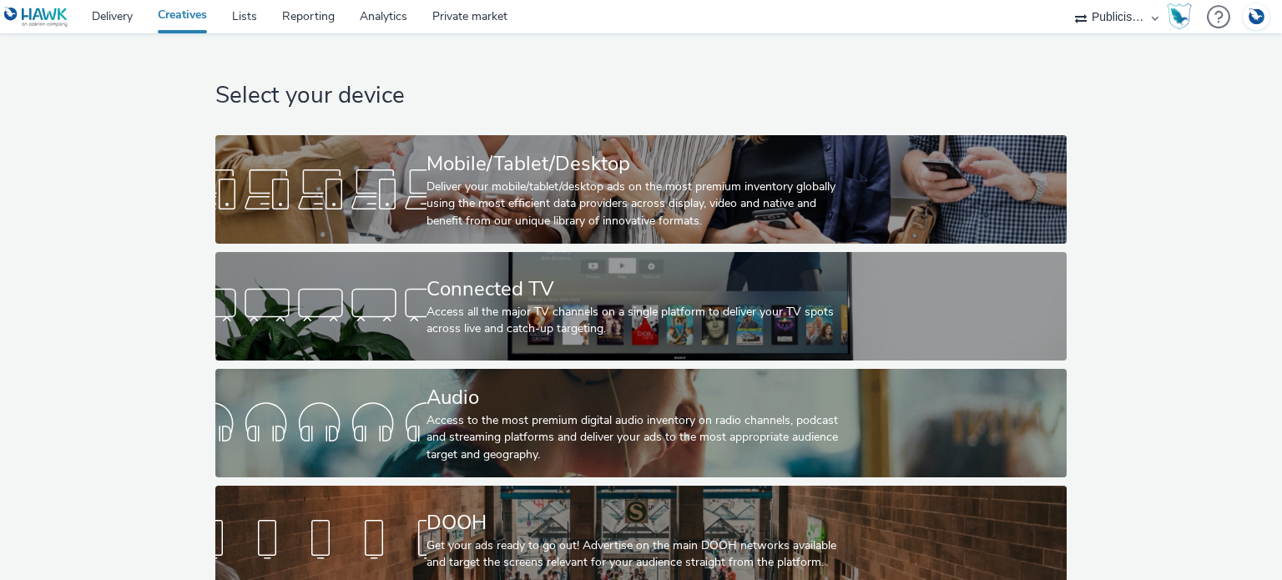
select select "a1548b1e-0fde-418e-992c-2e089afb3761"
